Goal: Task Accomplishment & Management: Complete application form

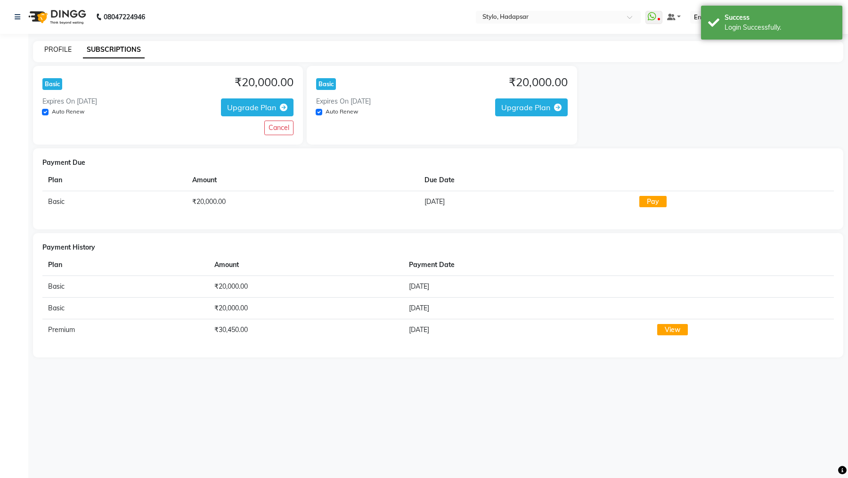
click at [51, 49] on link "PROFILE" at bounding box center [57, 49] width 27 height 8
click at [16, 14] on icon at bounding box center [18, 17] width 6 height 7
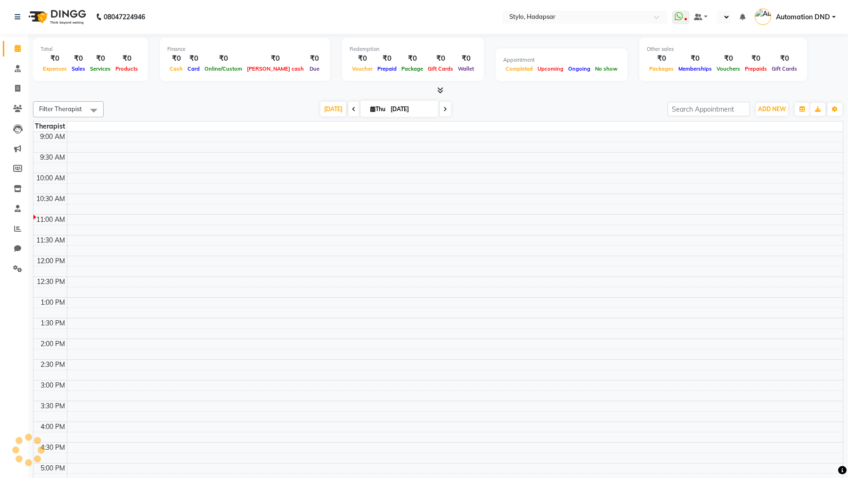
select select "en"
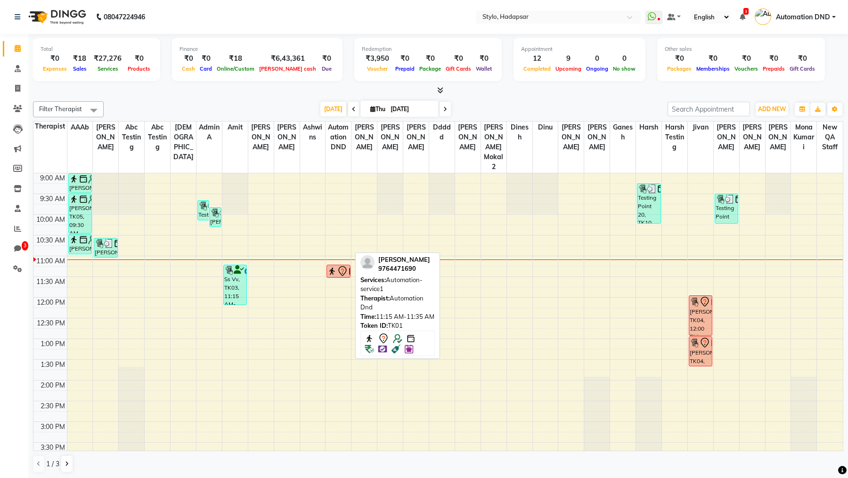
click at [335, 267] on img at bounding box center [331, 271] width 9 height 9
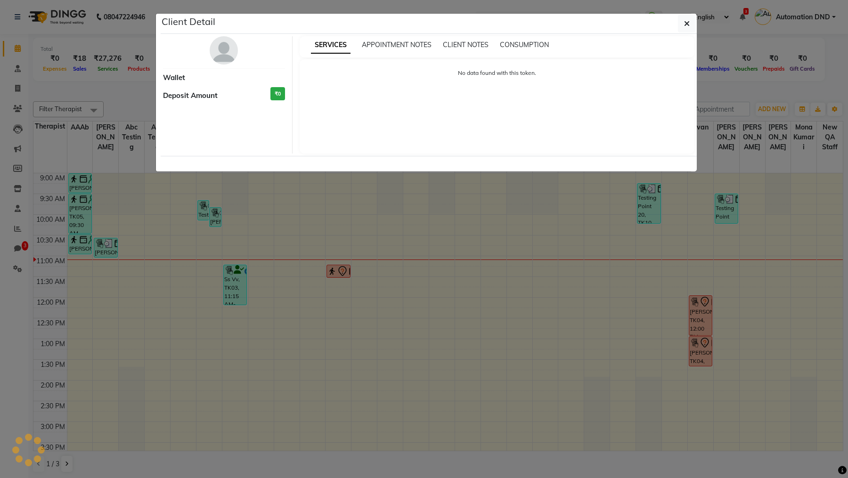
select select "7"
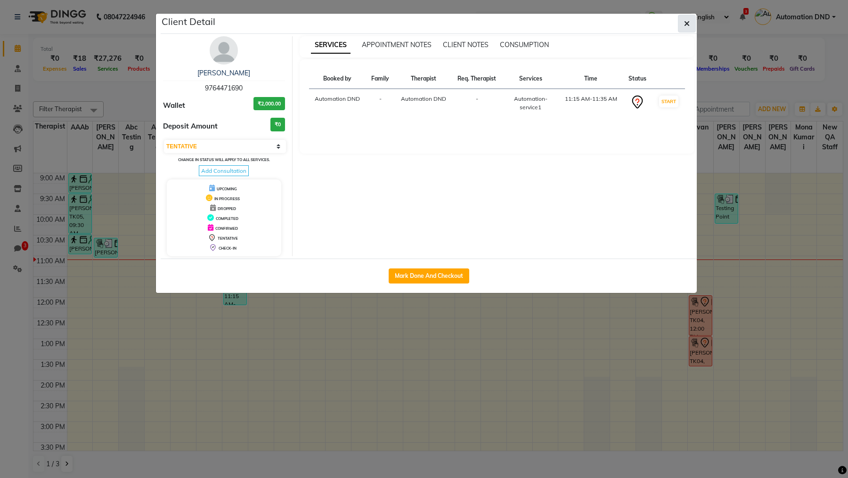
click at [686, 20] on icon "button" at bounding box center [687, 24] width 6 height 8
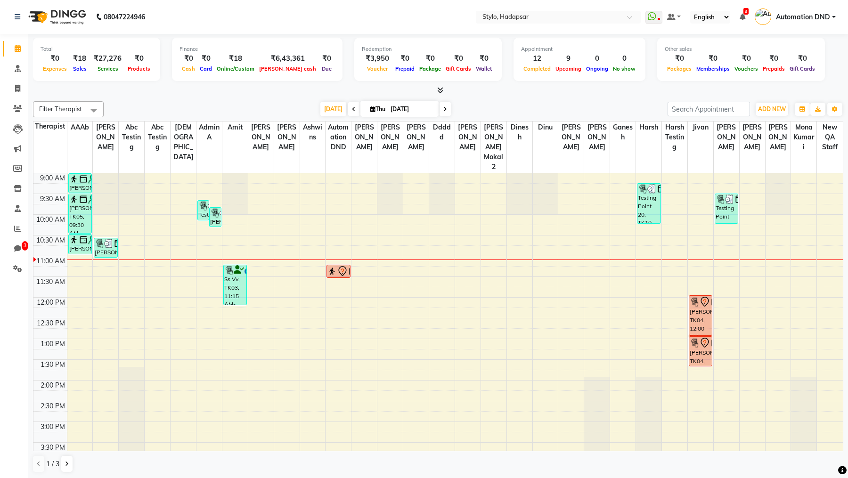
click at [744, 18] on icon at bounding box center [742, 17] width 6 height 7
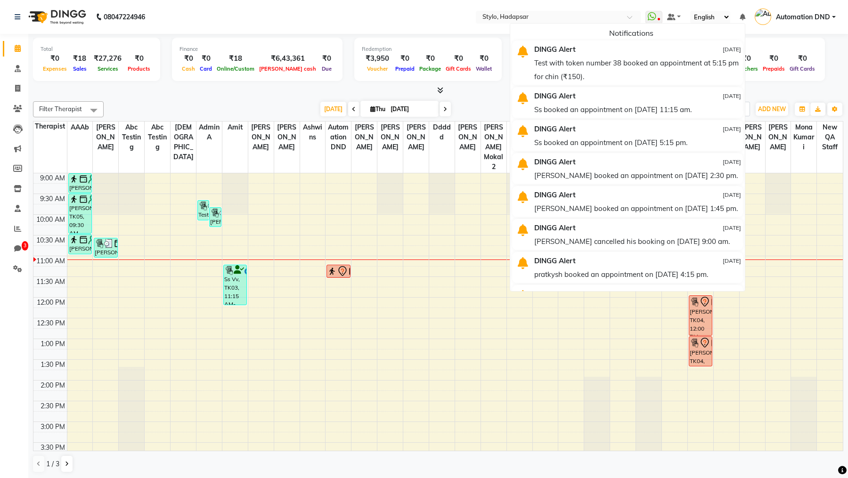
click at [309, 18] on nav "08047224946 Select Location × Stylo, Hadapsar WhatsApp Status ✕ Status: Disconn…" at bounding box center [424, 17] width 848 height 34
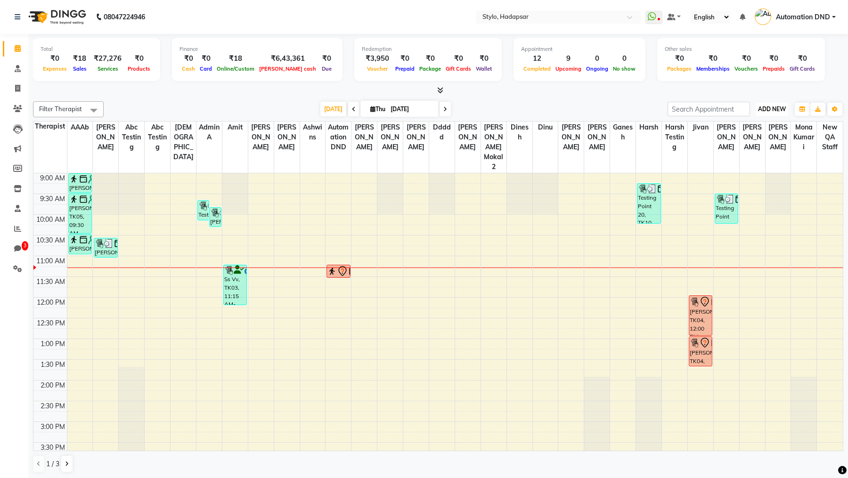
click at [767, 104] on button "ADD NEW Toggle Dropdown" at bounding box center [771, 109] width 32 height 13
click at [731, 173] on link "Add Client" at bounding box center [750, 176] width 74 height 12
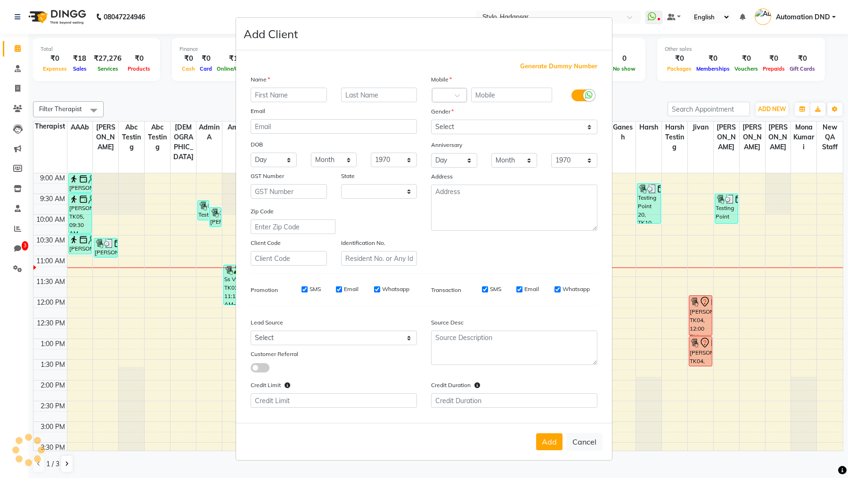
select select "22"
click at [554, 445] on button "Add" at bounding box center [549, 441] width 26 height 17
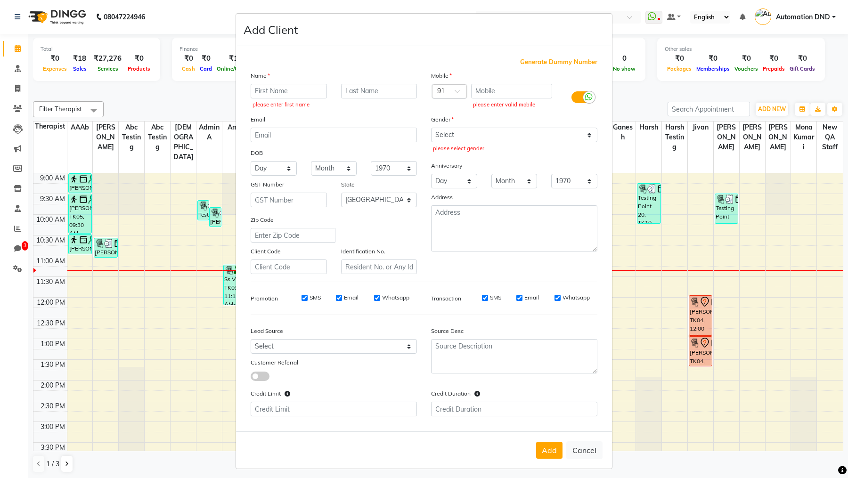
click at [592, 464] on div "Add Cancel" at bounding box center [424, 449] width 376 height 37
click at [592, 462] on div "Add Cancel" at bounding box center [424, 449] width 376 height 37
click at [592, 461] on div "Add Cancel" at bounding box center [424, 449] width 376 height 37
click at [584, 454] on button "Cancel" at bounding box center [584, 450] width 36 height 18
select select
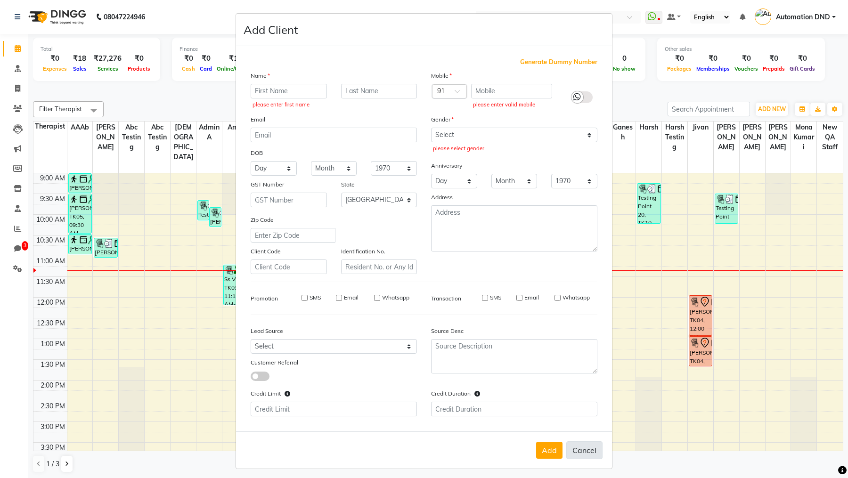
select select
select select "null"
select select
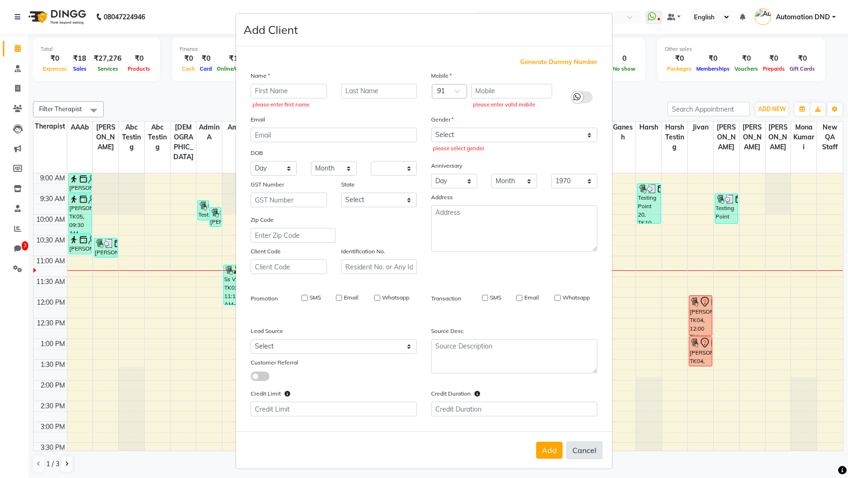
select select
checkbox input "false"
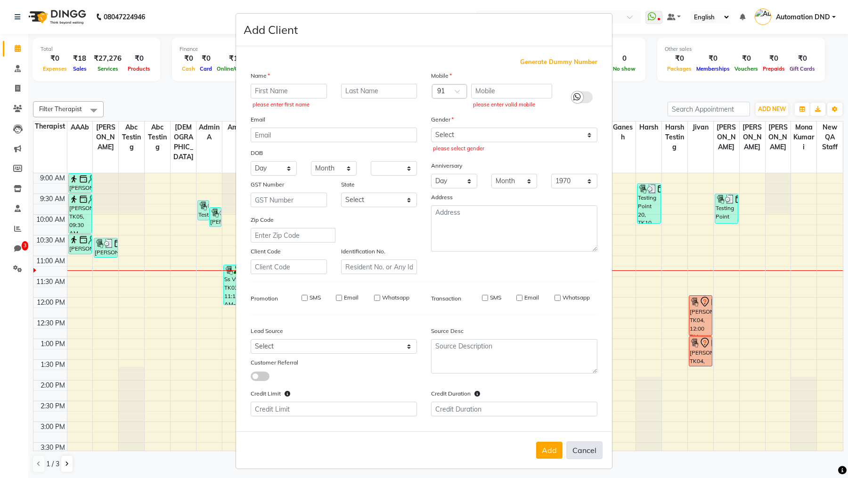
checkbox input "false"
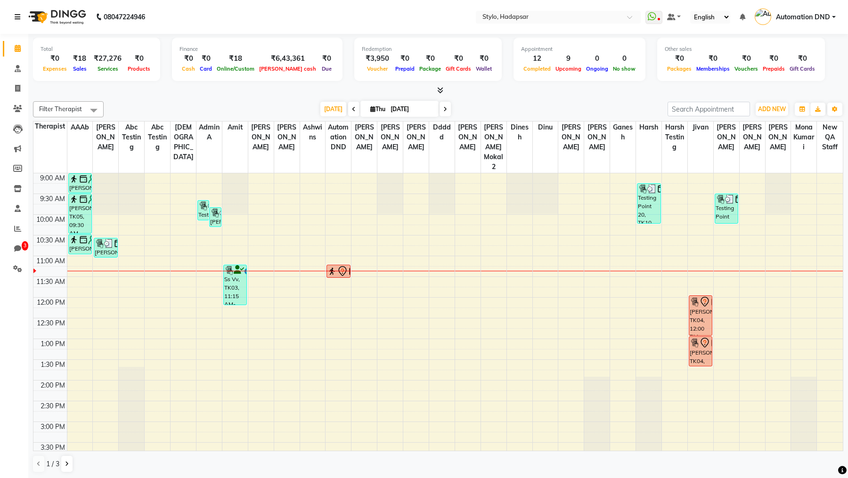
click at [19, 19] on icon at bounding box center [18, 17] width 6 height 7
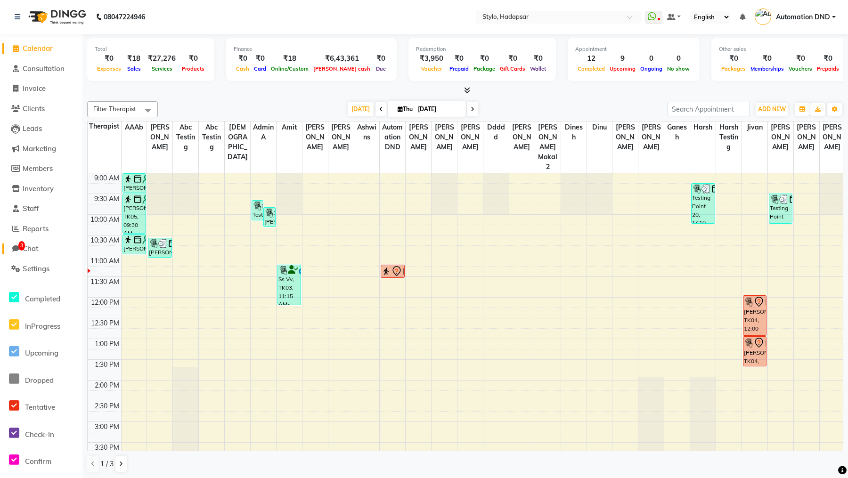
click at [21, 250] on span "3" at bounding box center [21, 245] width 7 height 9
select select "100"
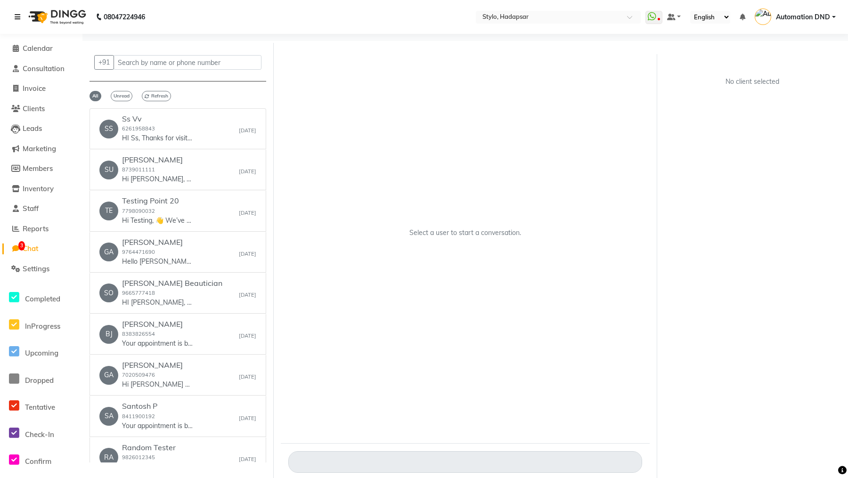
click at [18, 20] on icon at bounding box center [18, 17] width 6 height 7
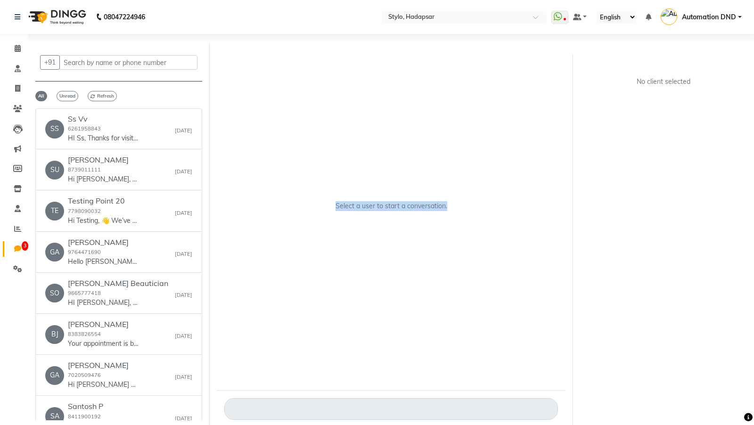
drag, startPoint x: 334, startPoint y: 206, endPoint x: 469, endPoint y: 215, distance: 135.0
click at [469, 215] on div "Select a user to start a conversation." at bounding box center [391, 210] width 349 height 330
click at [16, 14] on icon at bounding box center [18, 17] width 6 height 7
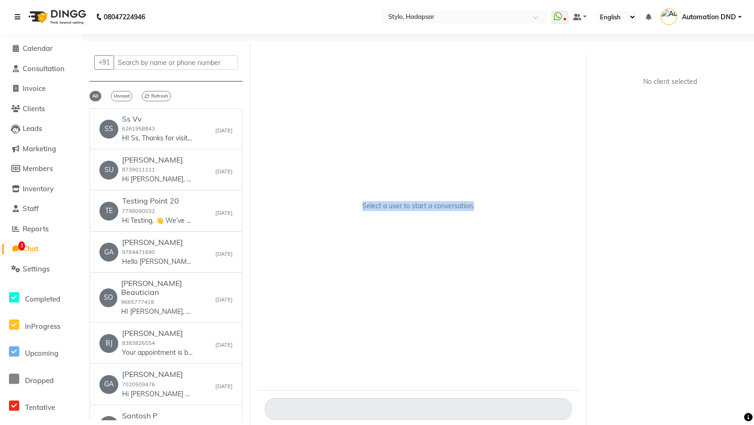
click at [16, 14] on icon at bounding box center [18, 17] width 6 height 7
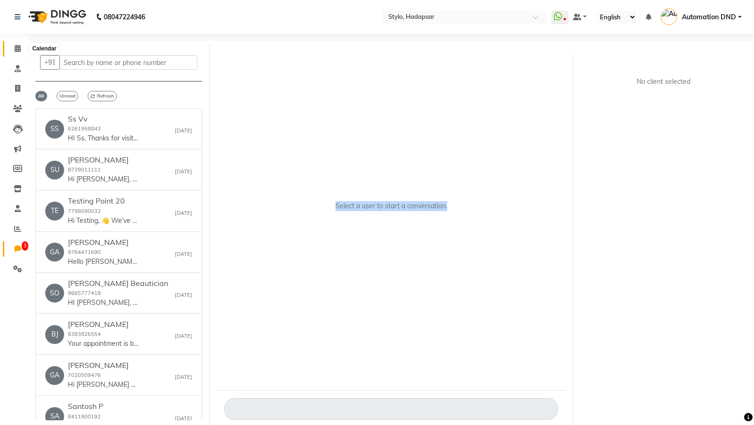
click at [14, 49] on span at bounding box center [17, 48] width 16 height 11
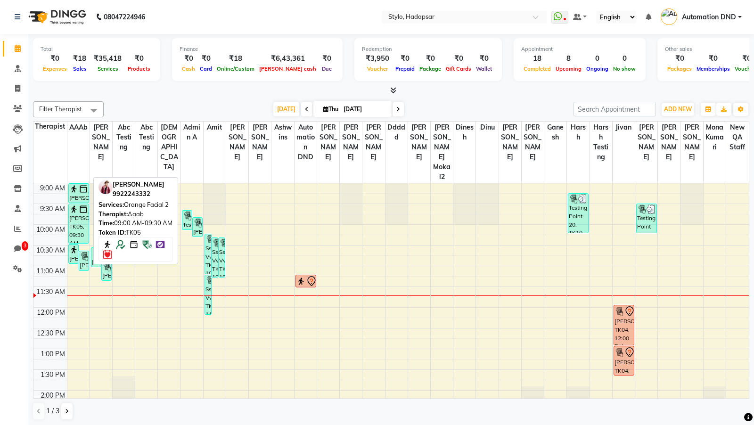
drag, startPoint x: 39, startPoint y: 167, endPoint x: 79, endPoint y: 170, distance: 40.1
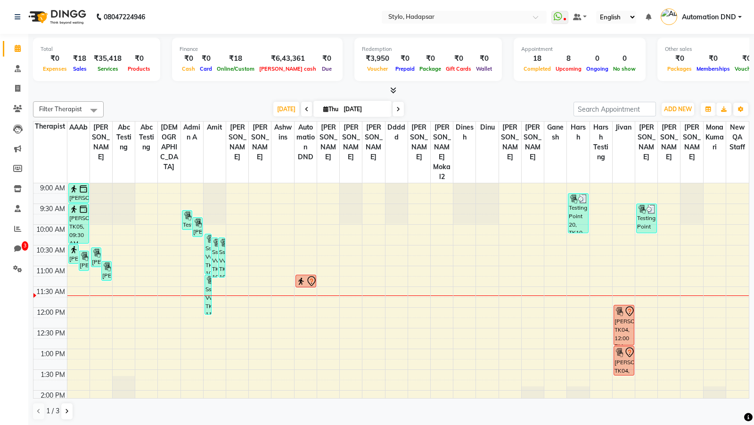
scroll to position [292, 0]
